Goal: Task Accomplishment & Management: Manage account settings

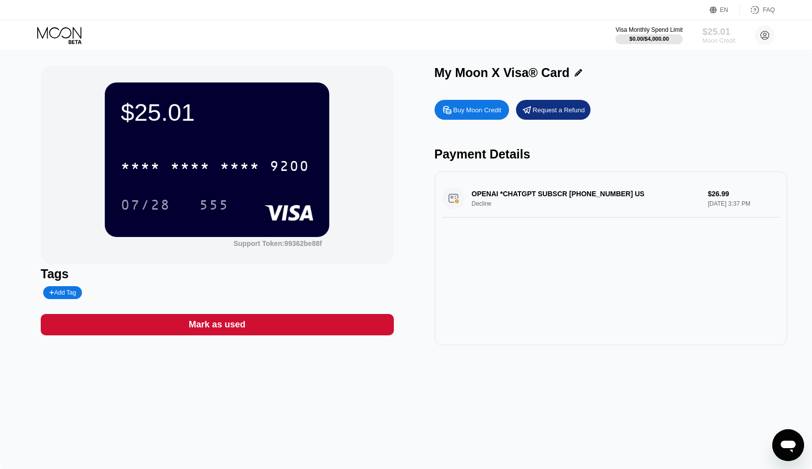
click at [713, 42] on div "Moon Credit" at bounding box center [718, 40] width 33 height 7
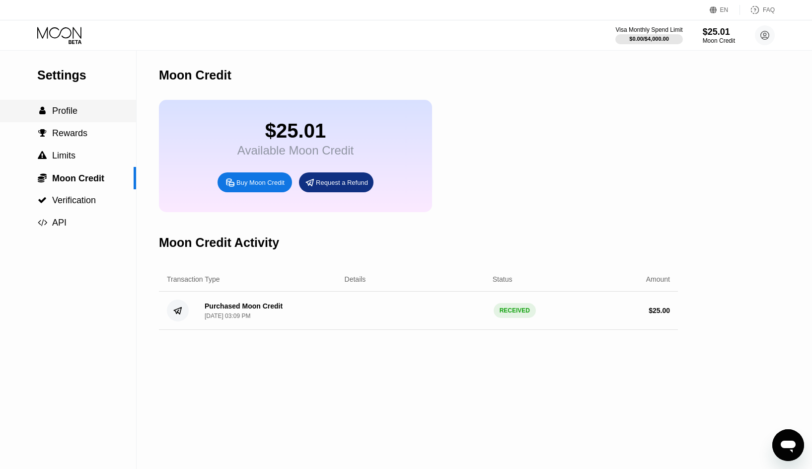
click at [85, 116] on div " Profile" at bounding box center [68, 111] width 136 height 10
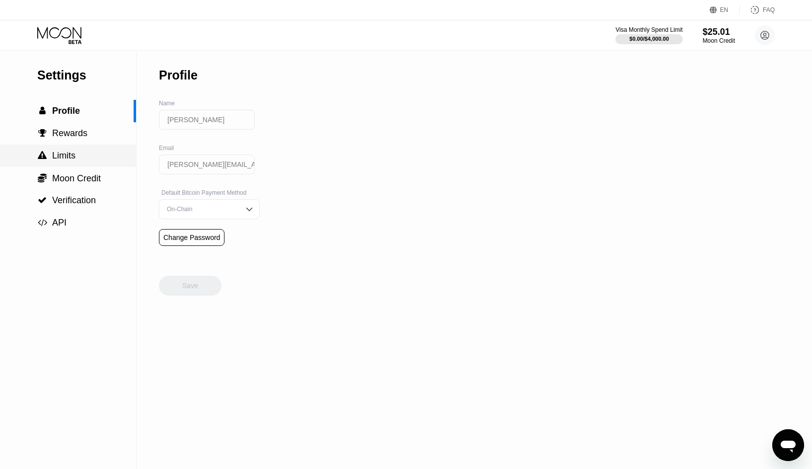
click at [74, 160] on span "Limits" at bounding box center [63, 155] width 23 height 10
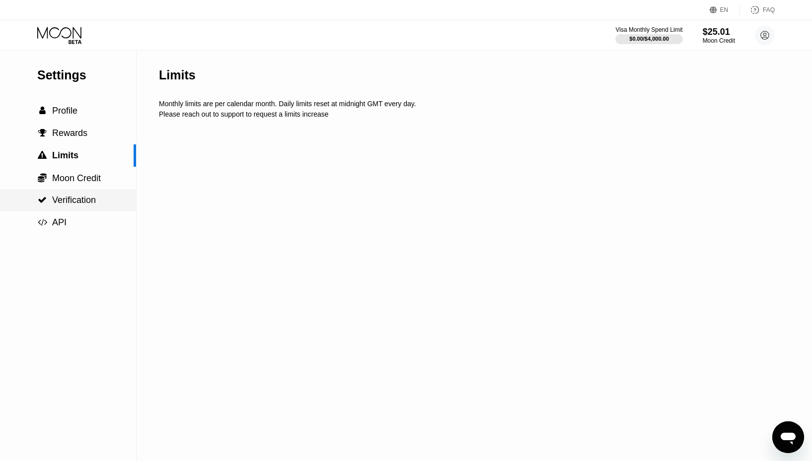
click at [92, 200] on span "Verification" at bounding box center [74, 200] width 44 height 10
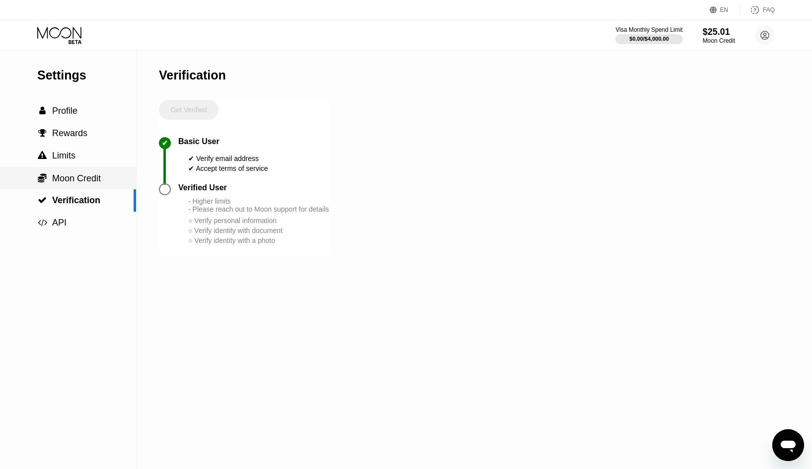
click at [106, 174] on div " Moon Credit" at bounding box center [68, 178] width 136 height 11
